Goal: Task Accomplishment & Management: Manage account settings

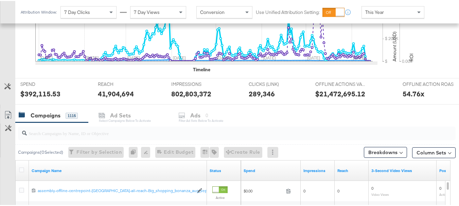
scroll to position [262, 0]
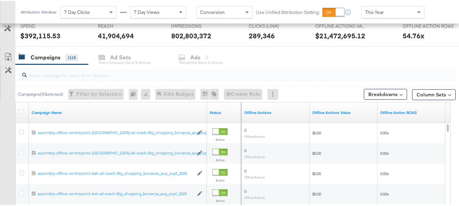
click at [94, 74] on input "search" at bounding box center [222, 71] width 390 height 13
type input "back"
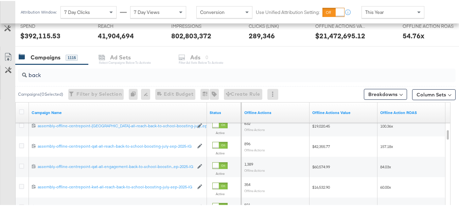
click at [336, 102] on div "120229496475970361 assembly-offline-centrepoint-bah-all-reach-back-to-school-bo…" at bounding box center [233, 102] width 435 height 0
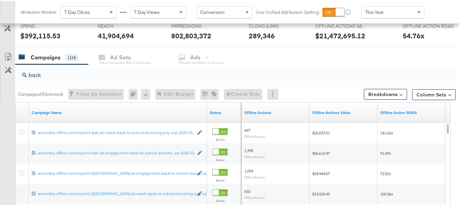
click at [110, 13] on span at bounding box center [112, 11] width 8 height 12
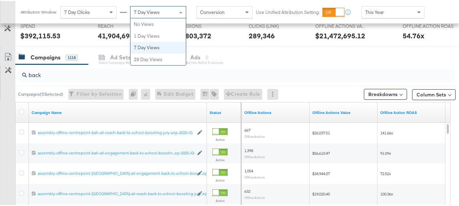
click at [148, 12] on span "7 Day Views" at bounding box center [147, 11] width 26 height 6
click at [180, 11] on span at bounding box center [180, 12] width 3 height 2
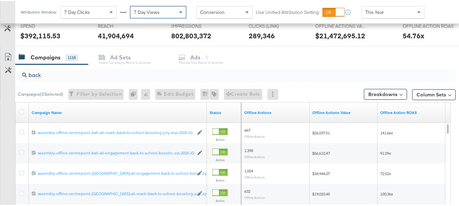
click at [298, 59] on div "Campaigns 1115 Ad Sets Select Campaigns below to activate Ads 0 Filter Ad Sets …" at bounding box center [239, 56] width 449 height 15
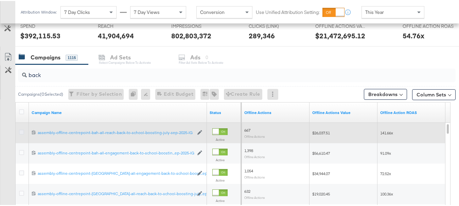
click at [22, 132] on icon at bounding box center [21, 131] width 5 height 5
click at [0, 0] on input "checkbox" at bounding box center [0, 0] width 0 height 0
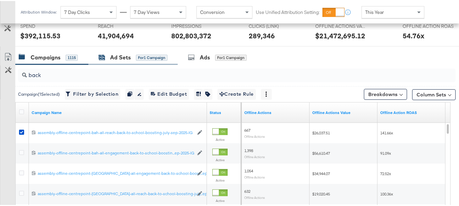
click at [126, 55] on div "Ad Sets" at bounding box center [120, 57] width 21 height 8
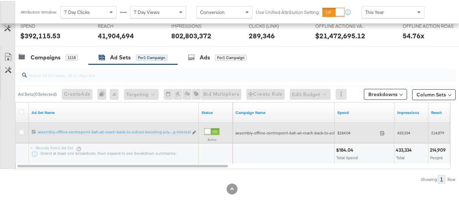
drag, startPoint x: 20, startPoint y: 129, endPoint x: 34, endPoint y: 126, distance: 14.7
click at [20, 129] on icon at bounding box center [21, 131] width 5 height 5
click at [0, 0] on input "checkbox" at bounding box center [0, 0] width 0 height 0
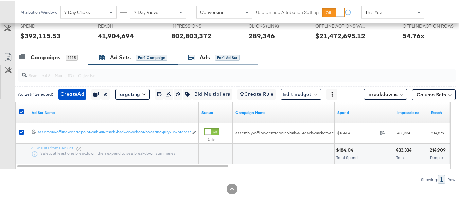
click at [209, 60] on div "Ads" at bounding box center [205, 57] width 10 height 8
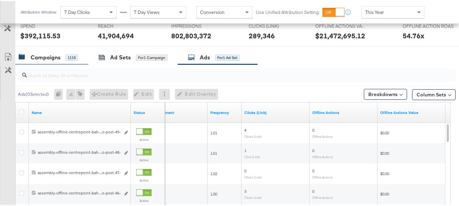
click at [56, 59] on div "Campaigns" at bounding box center [46, 57] width 30 height 8
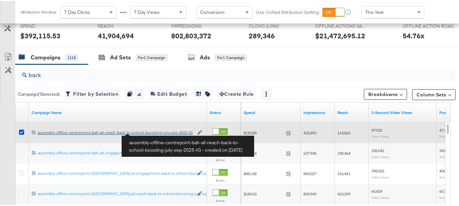
click at [147, 132] on div "assembly-offline-centrepoint-bah-all-reach-back-to-school-boosting-july-sep-202…" at bounding box center [116, 131] width 156 height 5
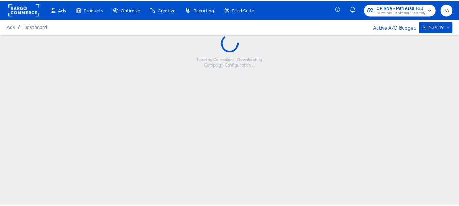
scroll to position [9, 0]
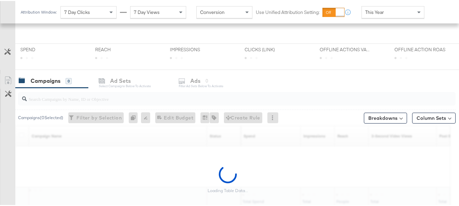
scroll to position [204, 0]
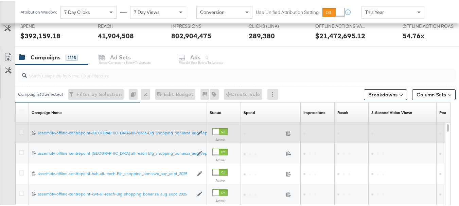
click at [23, 131] on icon at bounding box center [21, 131] width 5 height 5
click at [0, 0] on input "checkbox" at bounding box center [0, 0] width 0 height 0
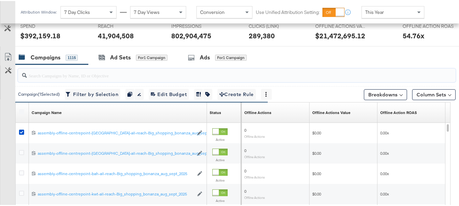
click at [79, 76] on input "search" at bounding box center [222, 71] width 390 height 13
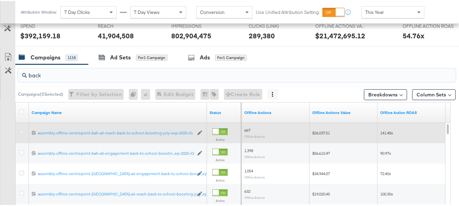
type input "back"
click at [22, 130] on icon at bounding box center [21, 131] width 5 height 5
click at [0, 0] on input "checkbox" at bounding box center [0, 0] width 0 height 0
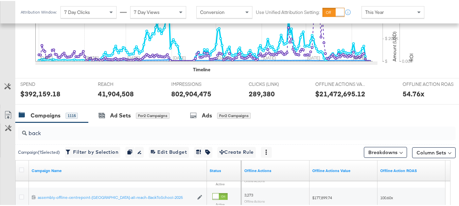
scroll to position [262, 0]
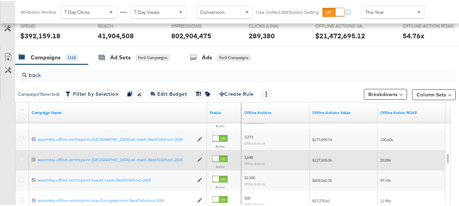
click at [21, 159] on icon at bounding box center [21, 158] width 5 height 5
click at [0, 0] on input "checkbox" at bounding box center [0, 0] width 0 height 0
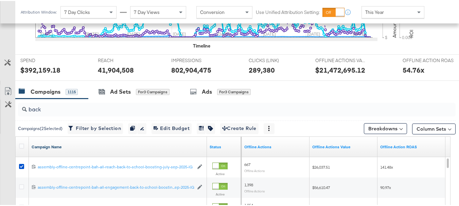
scroll to position [228, 0]
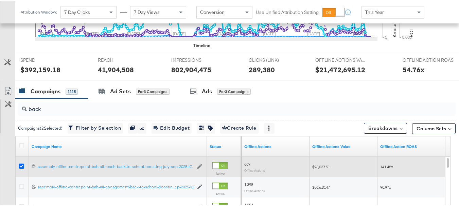
click at [22, 165] on icon at bounding box center [21, 165] width 5 height 5
click at [0, 0] on input "checkbox" at bounding box center [0, 0] width 0 height 0
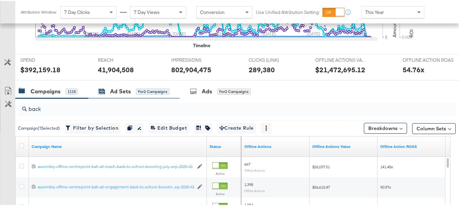
click at [114, 92] on div "Ad Sets" at bounding box center [120, 91] width 21 height 8
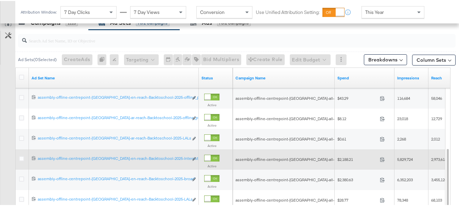
scroll to position [330, 0]
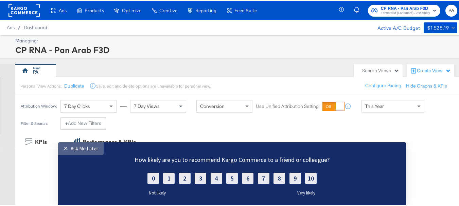
click at [93, 150] on div "Ask Me Later" at bounding box center [85, 148] width 28 height 6
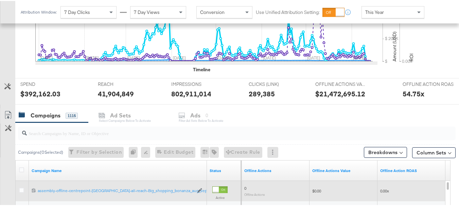
scroll to position [262, 0]
